Goal: Find specific page/section: Go to known website

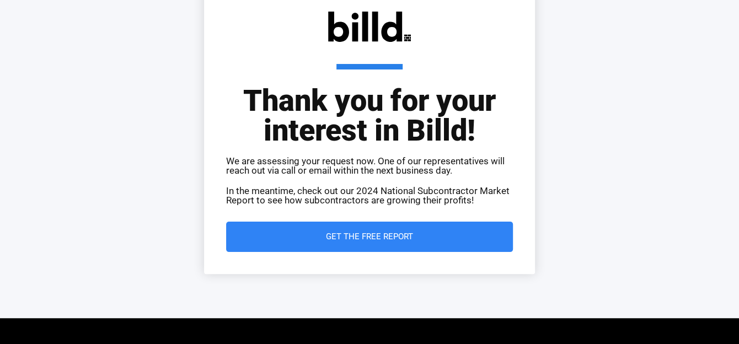
scroll to position [55, 0]
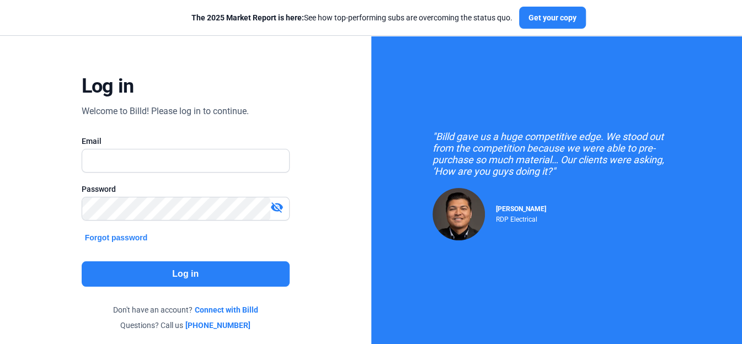
scroll to position [84, 0]
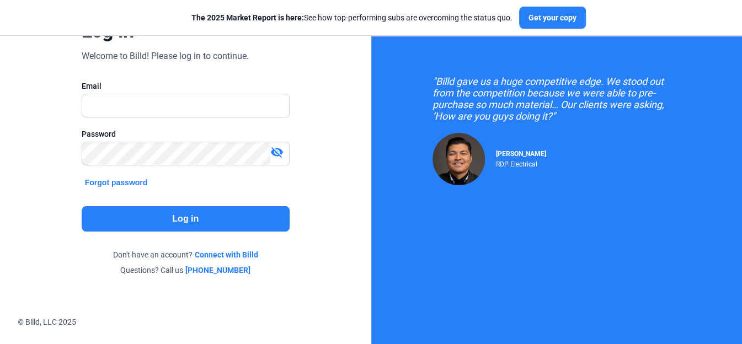
click at [246, 254] on link "Connect with Billd" at bounding box center [226, 254] width 63 height 11
